Goal: Information Seeking & Learning: Learn about a topic

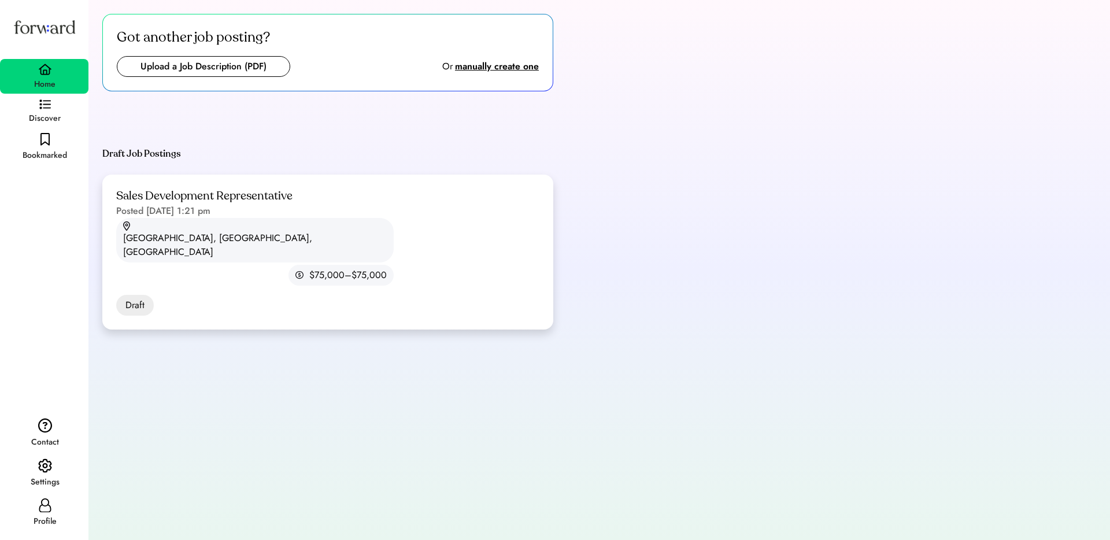
click at [273, 194] on div "Sales Development Representative" at bounding box center [204, 197] width 176 height 16
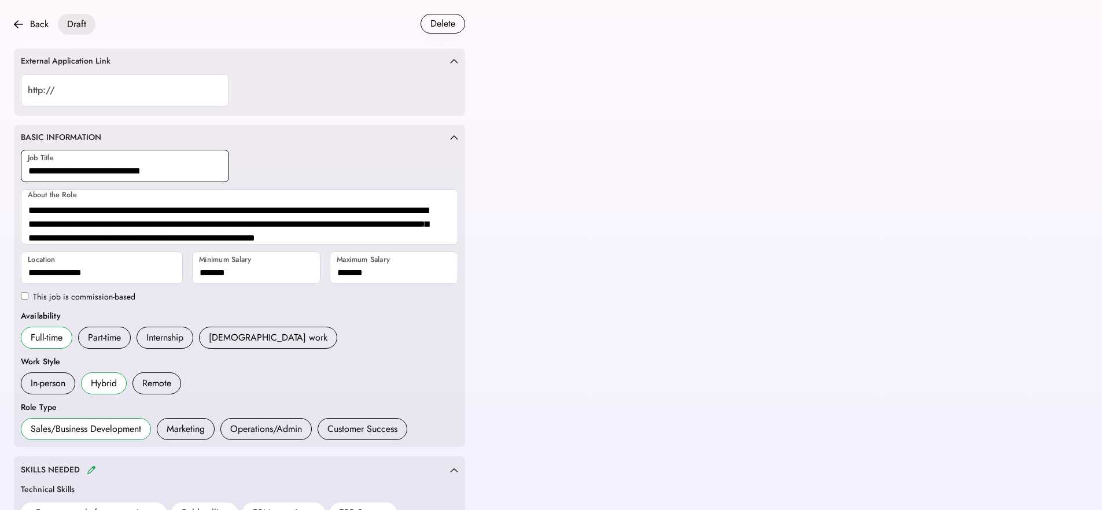
click at [126, 175] on input "input" at bounding box center [125, 166] width 208 height 32
click at [126, 174] on input "input" at bounding box center [125, 166] width 208 height 32
click at [53, 220] on textarea "**********" at bounding box center [239, 217] width 437 height 56
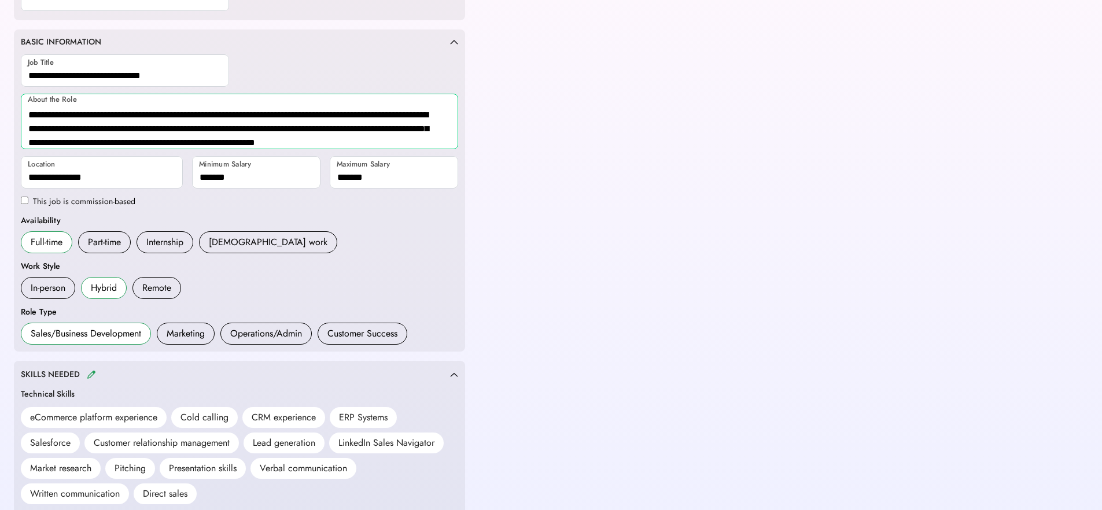
scroll to position [97, 0]
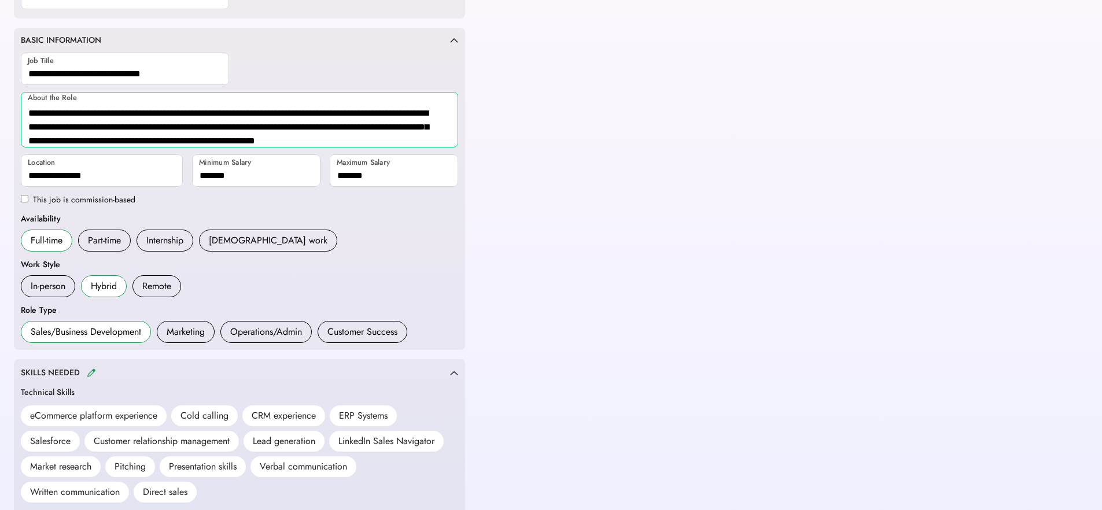
drag, startPoint x: 28, startPoint y: 208, endPoint x: 441, endPoint y: 143, distance: 417.4
click at [441, 143] on textarea "**********" at bounding box center [239, 120] width 437 height 56
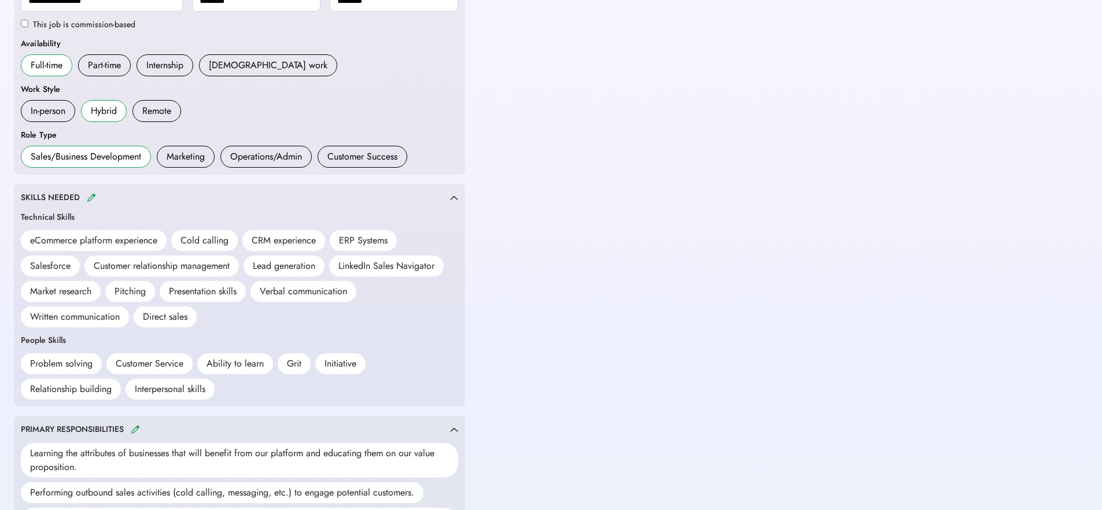
scroll to position [396, 0]
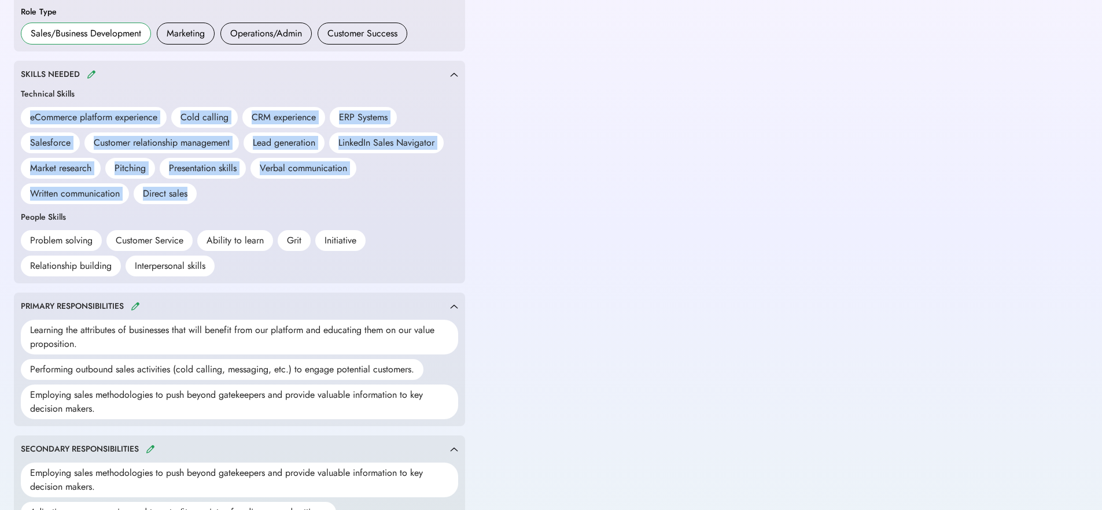
drag, startPoint x: 31, startPoint y: 118, endPoint x: 200, endPoint y: 201, distance: 188.0
click at [200, 201] on div "eCommerce platform experience Cold calling CRM experience ERP Systems Salesforc…" at bounding box center [239, 155] width 437 height 97
copy div "eCommerce platform experience Cold calling CRM experience ERP Systems Salesforc…"
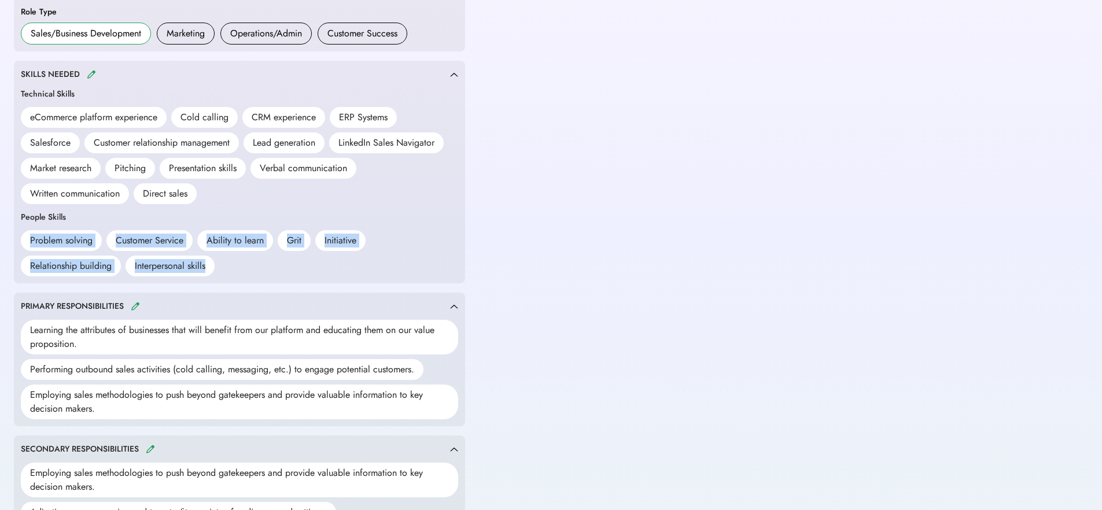
drag, startPoint x: 30, startPoint y: 238, endPoint x: 210, endPoint y: 263, distance: 181.5
click at [210, 263] on div "Problem solving Customer Service Ability to learn Grit Initiative Relationship …" at bounding box center [239, 253] width 437 height 46
copy div "Problem solving Customer Service Ability to learn Grit Initiative Relationship …"
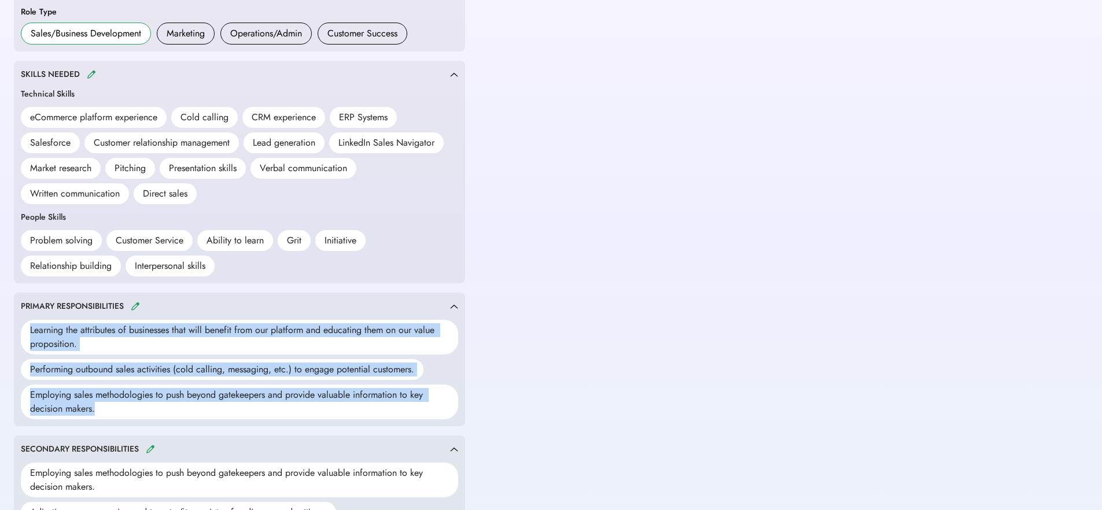
drag, startPoint x: 30, startPoint y: 331, endPoint x: 146, endPoint y: 417, distance: 144.6
click at [146, 417] on div "Learning the attributes of businesses that will benefit from our platform and e…" at bounding box center [239, 369] width 437 height 99
copy div "Learning the attributes of businesses that will benefit from our platform and e…"
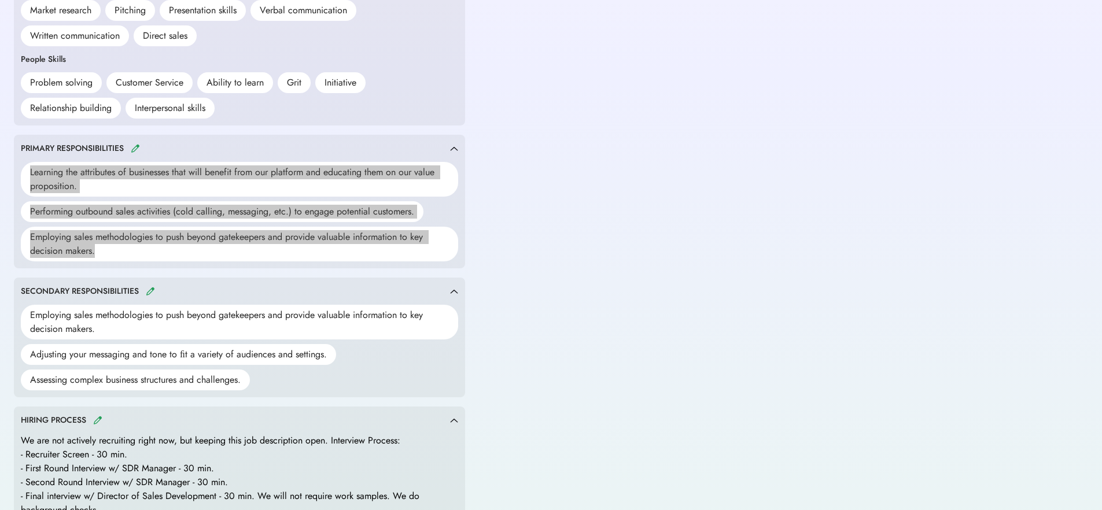
scroll to position [588, 0]
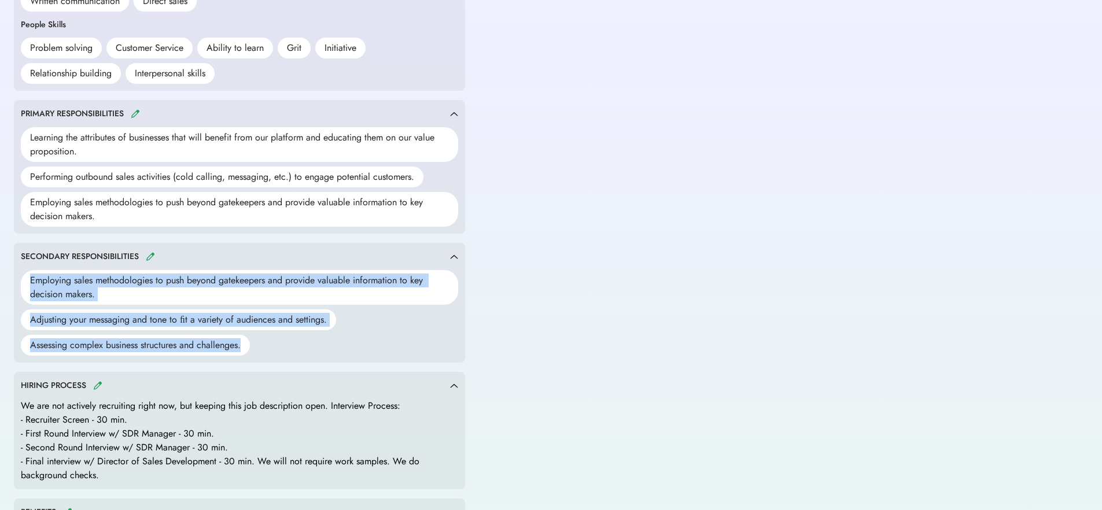
drag, startPoint x: 30, startPoint y: 277, endPoint x: 271, endPoint y: 354, distance: 253.3
click at [271, 354] on div "Employing sales methodologies to push beyond gatekeepers and provide valuable i…" at bounding box center [239, 313] width 437 height 86
copy div "Employing sales methodologies to push beyond gatekeepers and provide valuable i…"
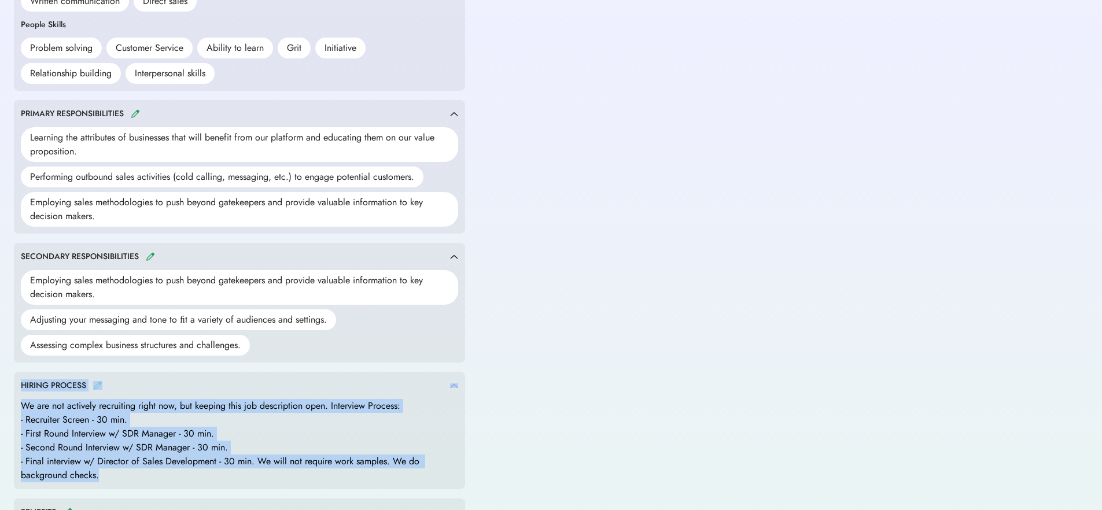
drag, startPoint x: 21, startPoint y: 384, endPoint x: 143, endPoint y: 471, distance: 150.0
click at [143, 471] on div "HIRING PROCESS We are not actively recruiting right now, but keeping this job d…" at bounding box center [239, 430] width 451 height 117
copy div "HIRING PROCESS We are not actively recruiting right now, but keeping this job d…"
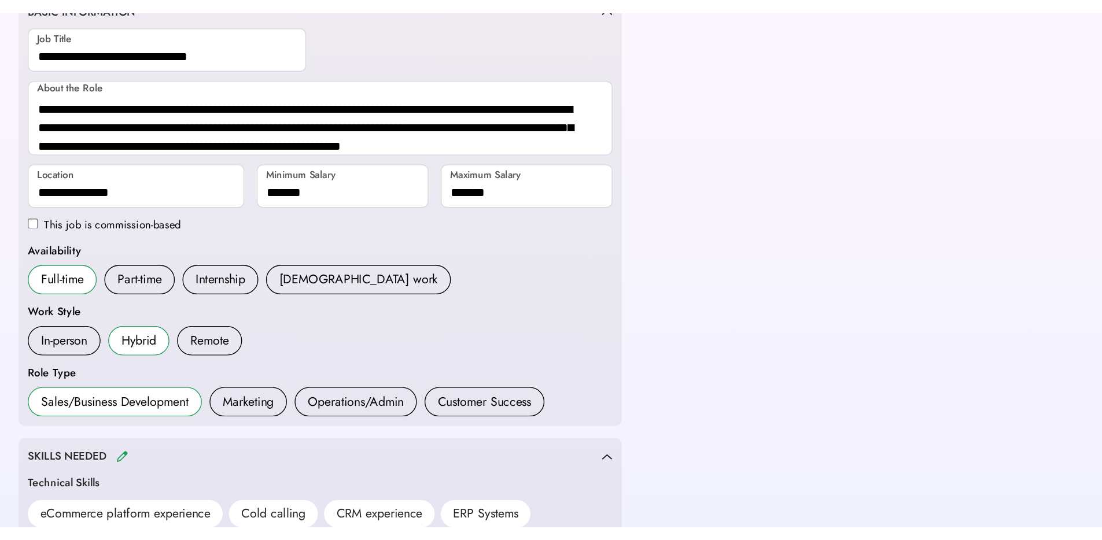
scroll to position [136, 0]
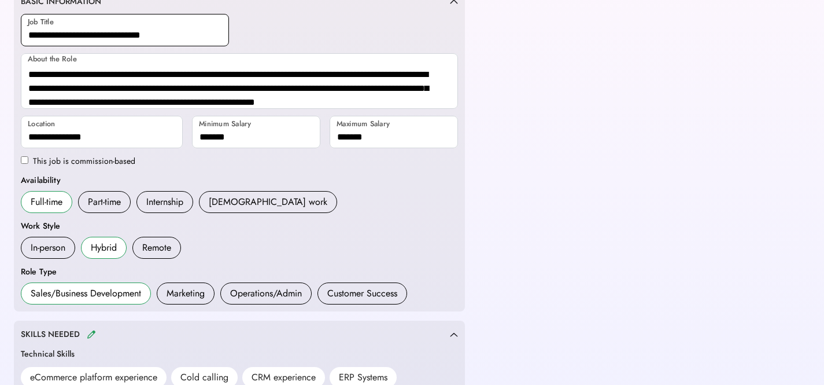
click at [135, 34] on input "input" at bounding box center [125, 30] width 208 height 32
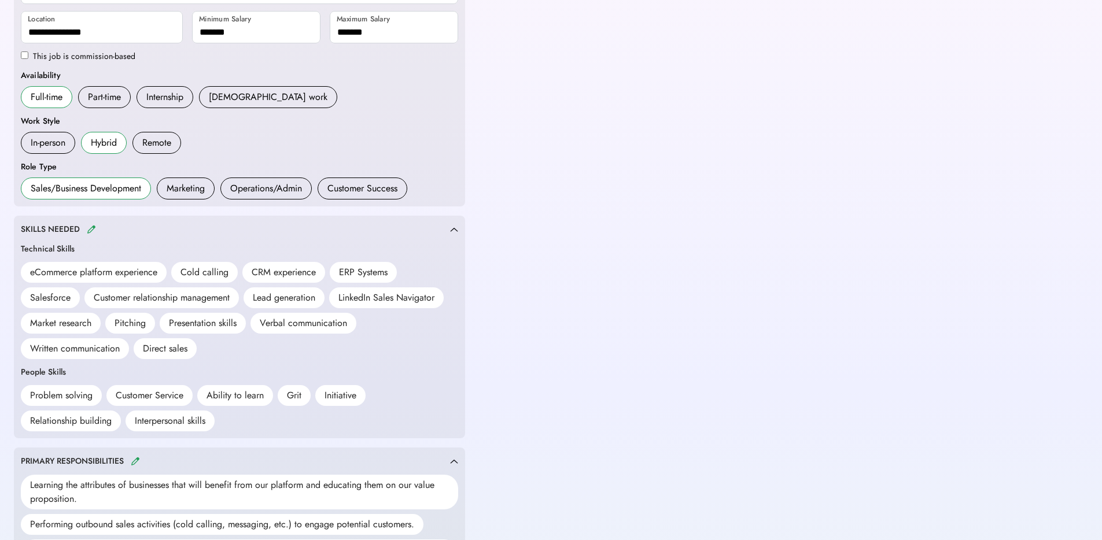
scroll to position [341, 0]
